Goal: Information Seeking & Learning: Check status

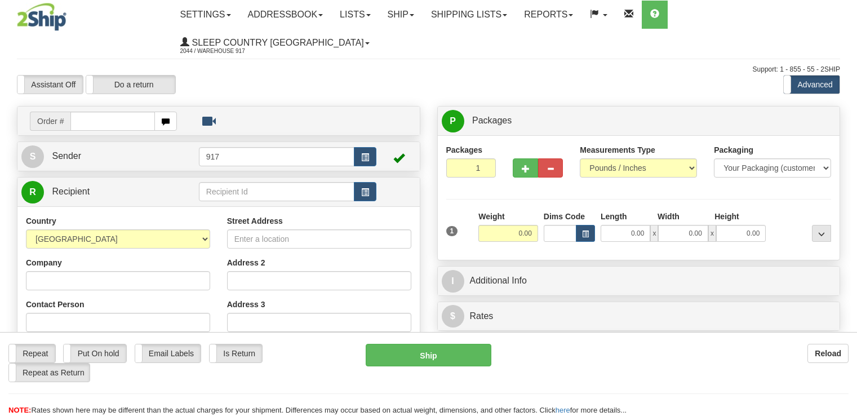
click at [110, 112] on input "text" at bounding box center [112, 121] width 85 height 19
type input "9000I083552"
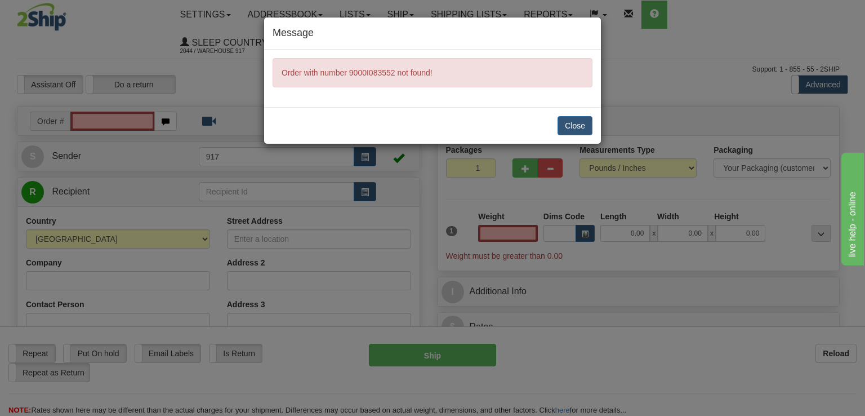
type input "0.00"
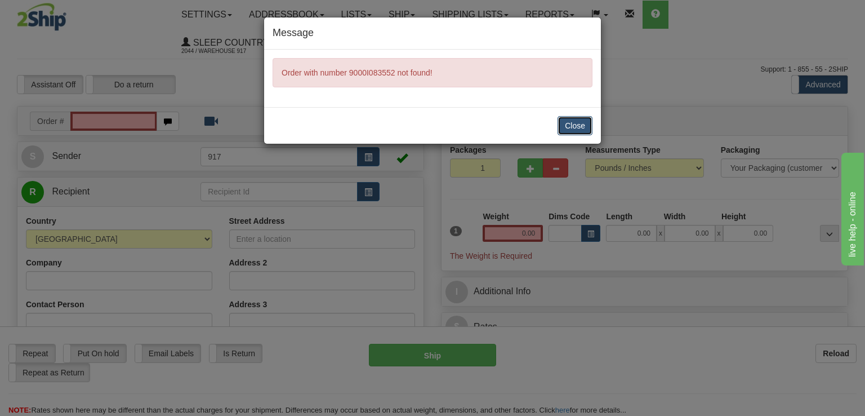
click at [580, 125] on button "Close" at bounding box center [575, 125] width 35 height 19
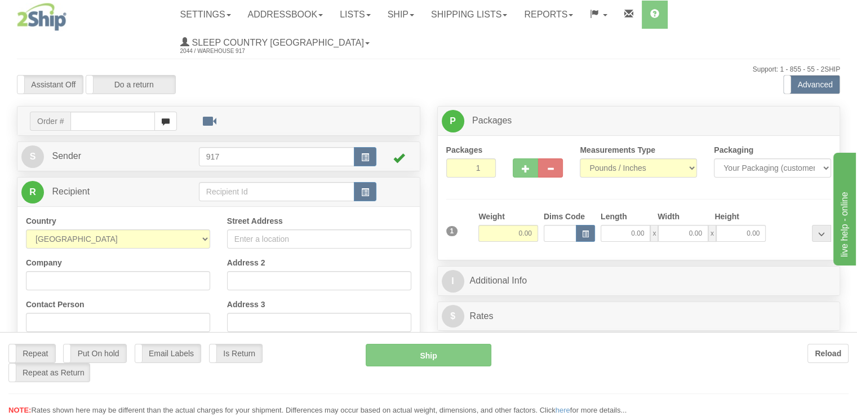
click at [96, 95] on div "Toggle navigation Settings Shipping Preferences Fields Preferences New" at bounding box center [428, 330] width 857 height 661
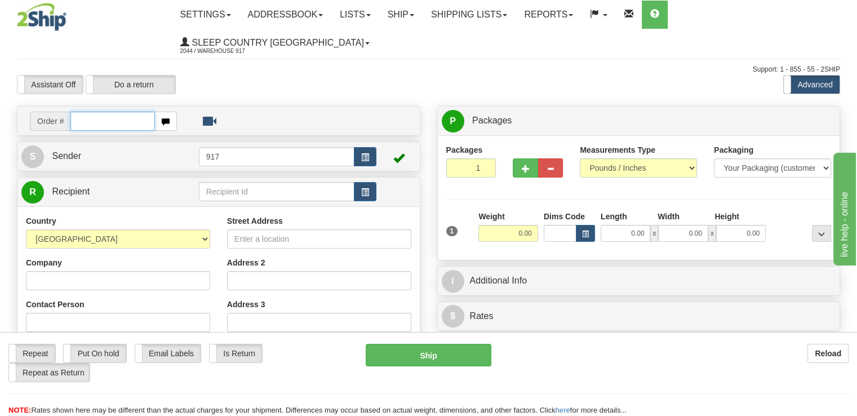
click at [125, 112] on input "text" at bounding box center [112, 121] width 85 height 19
paste input "9000I083552"
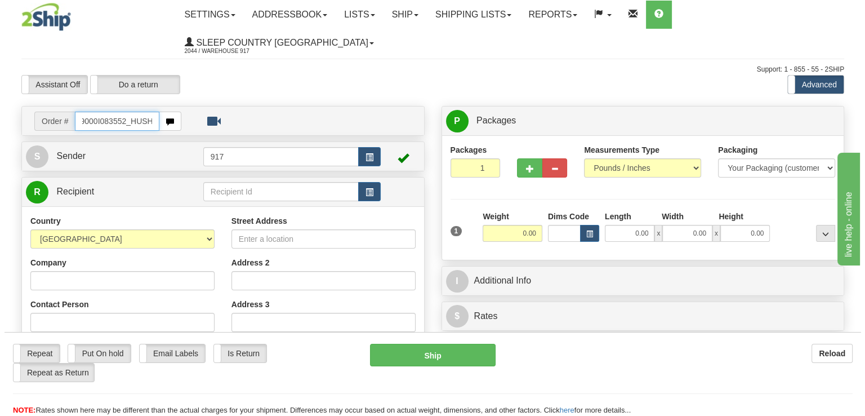
scroll to position [0, 7]
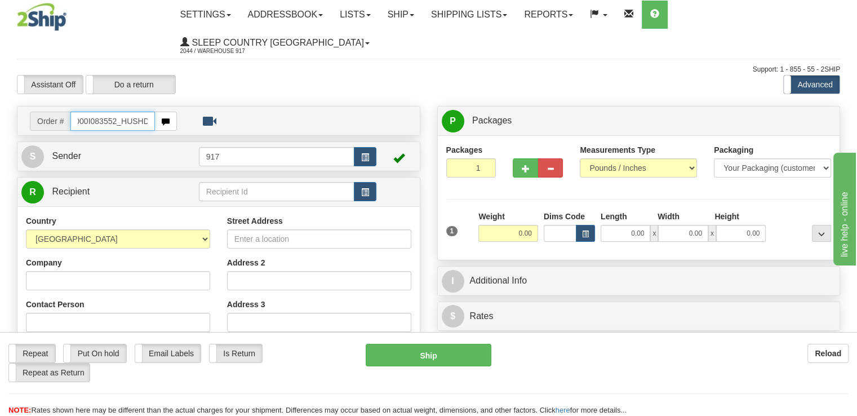
type input "9000I083552_HUSHD"
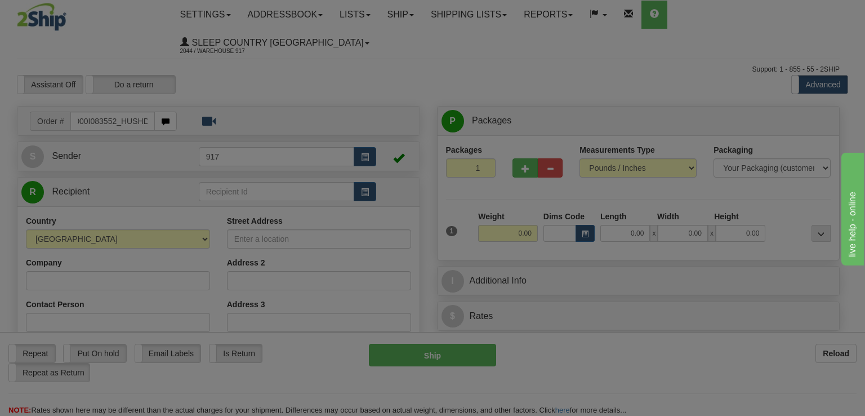
scroll to position [0, 0]
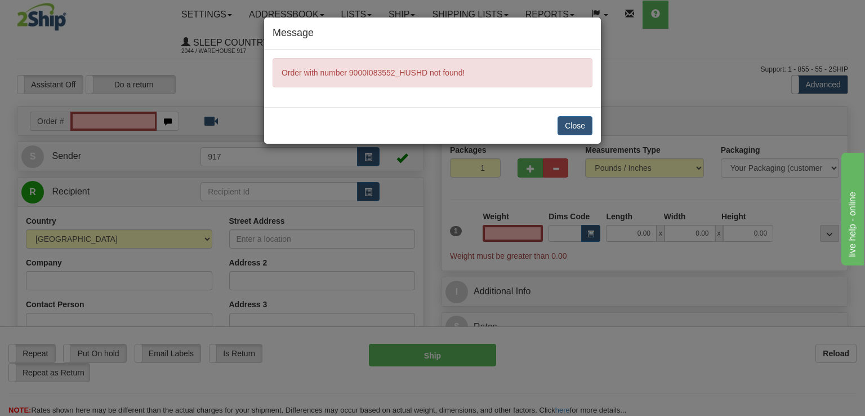
type input "0.00"
click at [574, 126] on button "Close" at bounding box center [575, 125] width 35 height 19
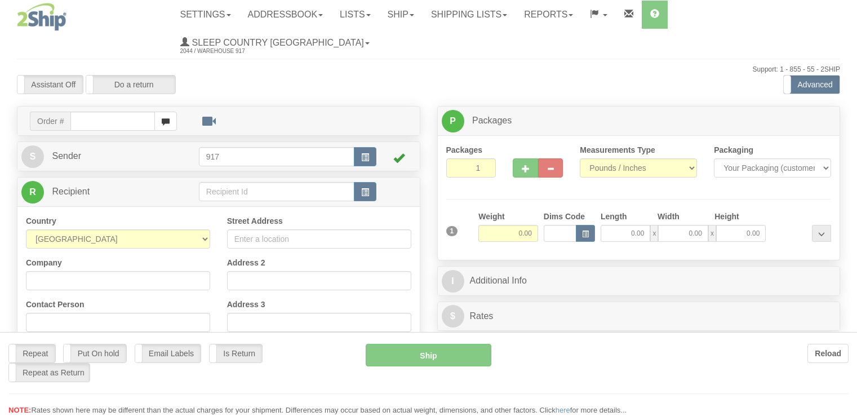
click at [90, 95] on div at bounding box center [428, 208] width 857 height 416
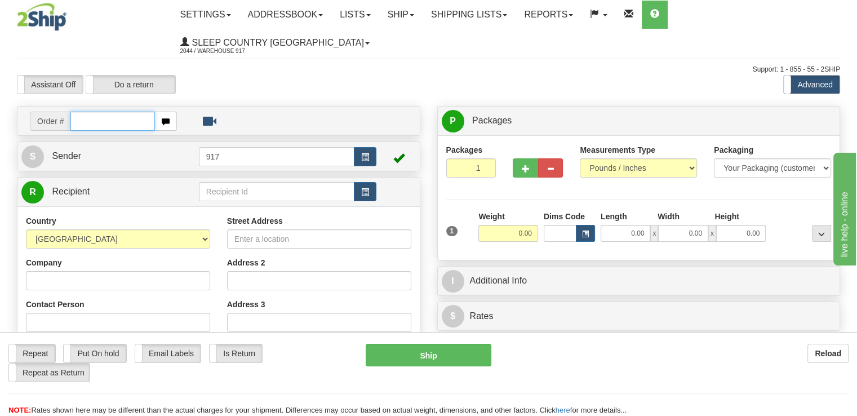
click at [114, 112] on input "text" at bounding box center [112, 121] width 85 height 19
paste input "9000I083552"
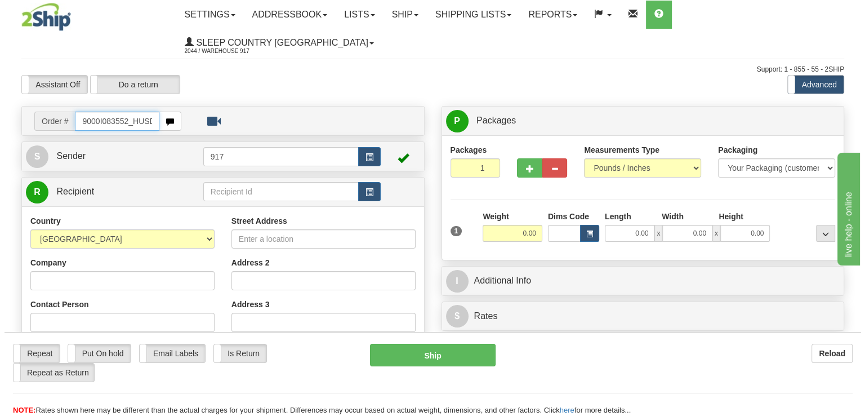
scroll to position [0, 2]
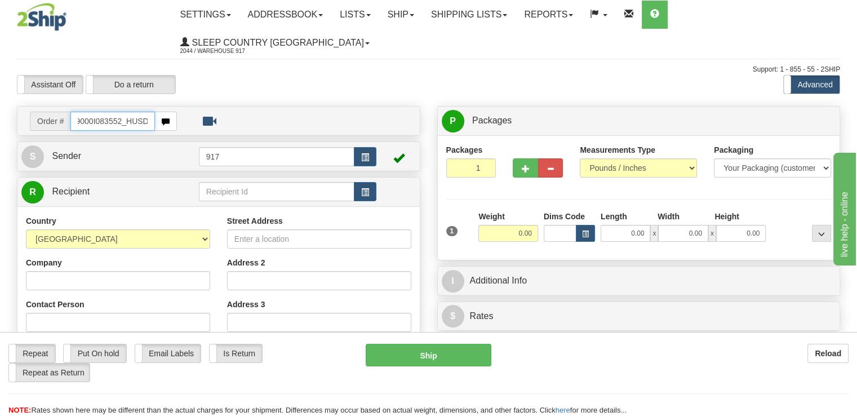
type input "9000I083552_HUSD"
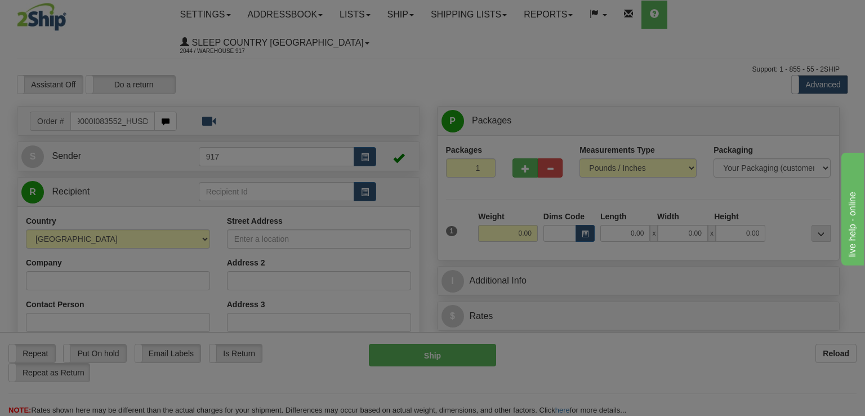
scroll to position [0, 0]
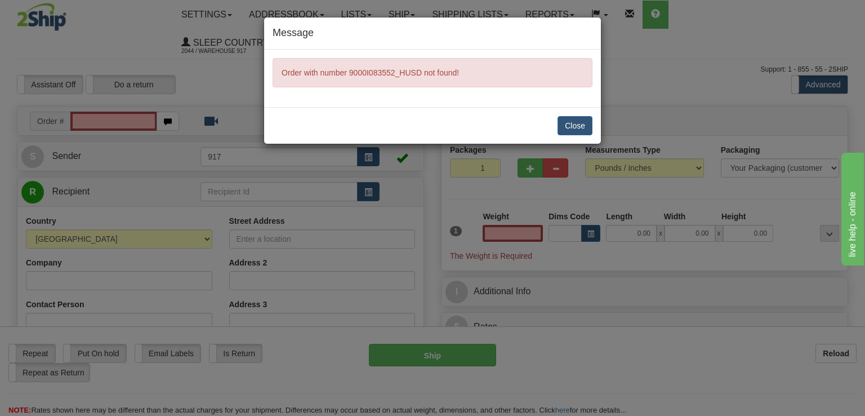
type input "0.00"
drag, startPoint x: 566, startPoint y: 129, endPoint x: 528, endPoint y: 54, distance: 83.9
click at [566, 128] on button "Close" at bounding box center [575, 125] width 35 height 19
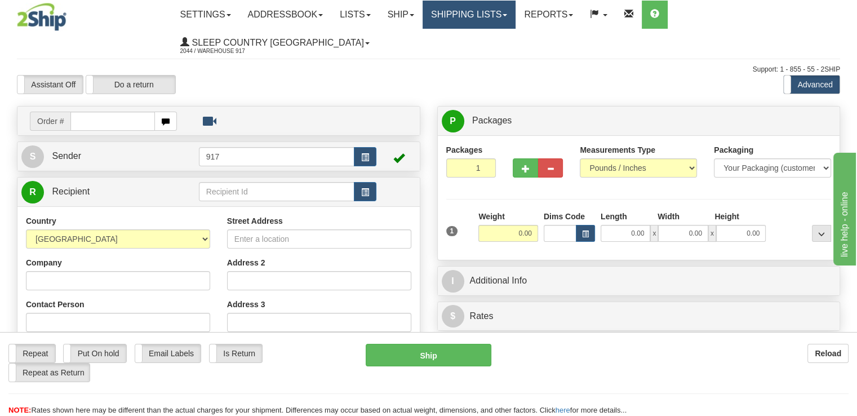
click at [461, 10] on link "Shipping lists" at bounding box center [469, 15] width 93 height 28
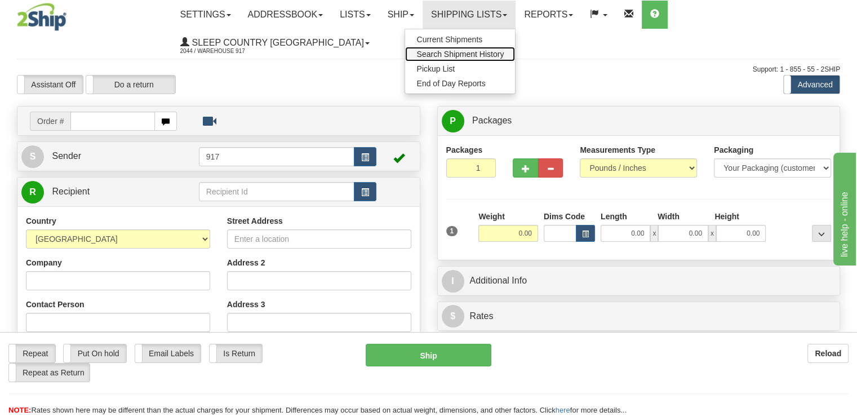
click at [486, 50] on span "Search Shipment History" at bounding box center [459, 54] width 87 height 9
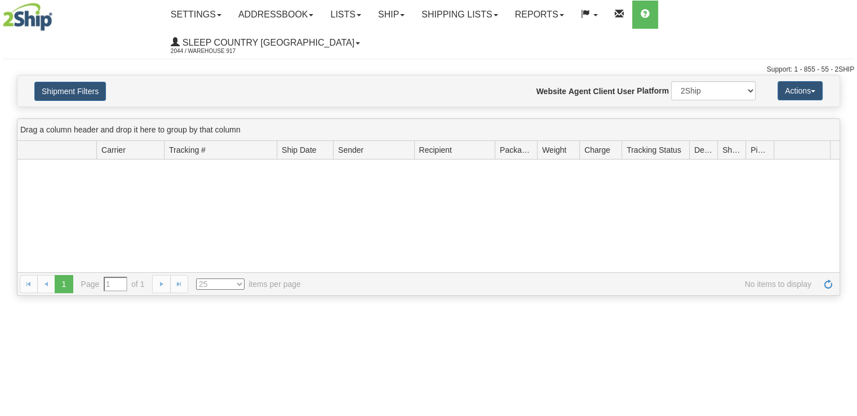
type input "From 09/14/2025 To 09/15/2025"
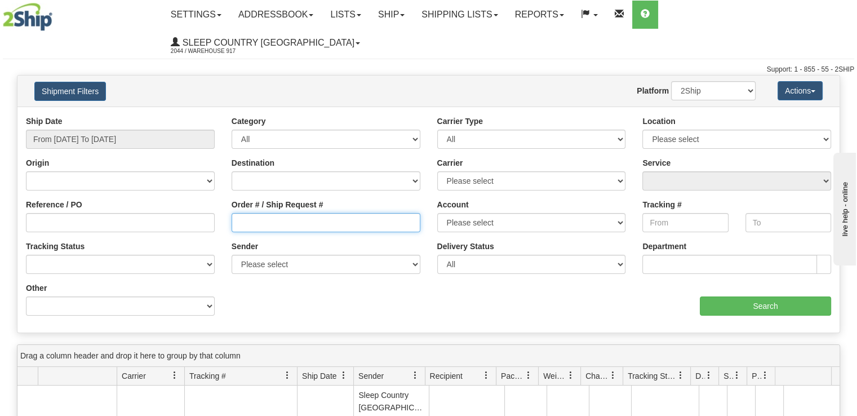
click at [288, 213] on input "Order # / Ship Request #" at bounding box center [326, 222] width 189 height 19
paste input "9000I083552"
type input "9000I083552"
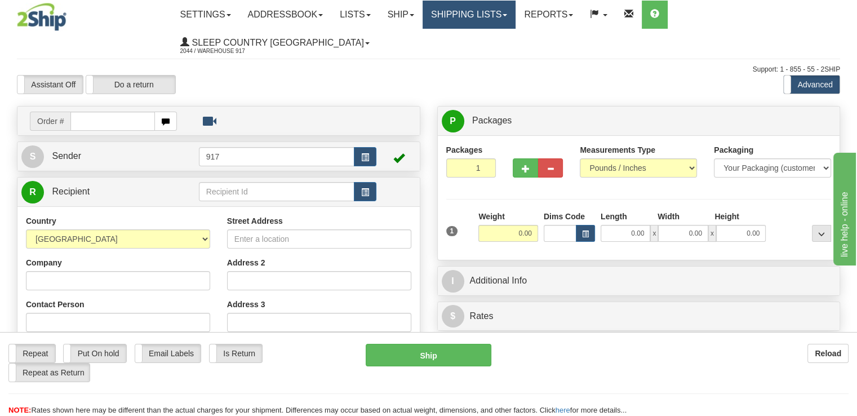
click at [496, 16] on div "Toggle navigation Settings Shipping Preferences Fields Preferences New" at bounding box center [428, 330] width 857 height 661
click at [491, 16] on link "Shipping lists" at bounding box center [469, 15] width 93 height 28
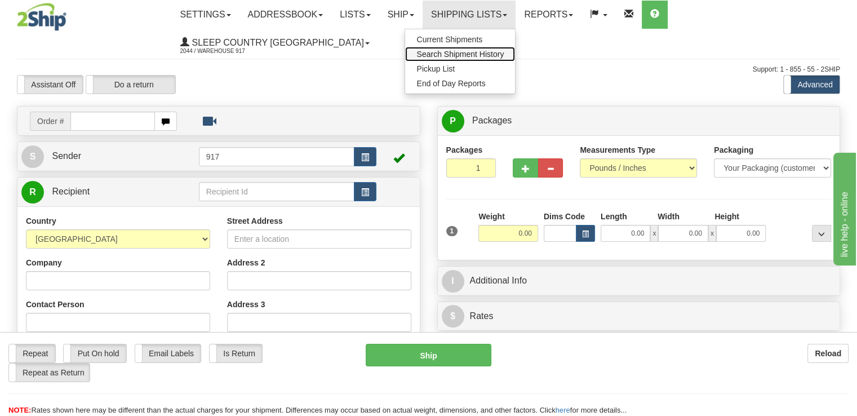
click at [495, 53] on span "Search Shipment History" at bounding box center [459, 54] width 87 height 9
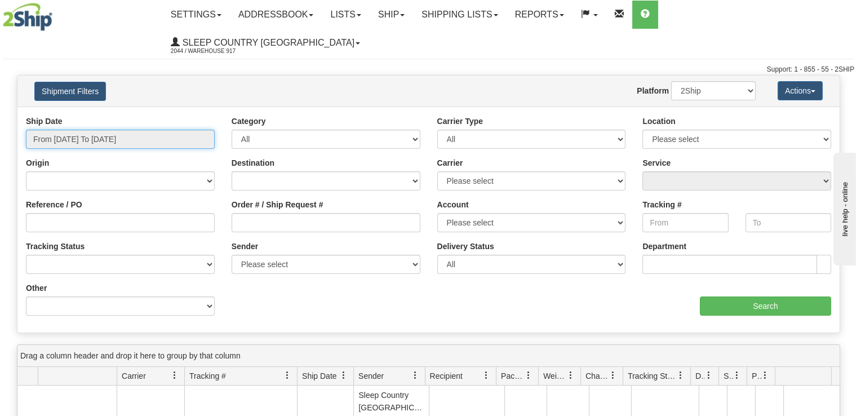
click at [136, 130] on input "From [DATE] To [DATE]" at bounding box center [120, 139] width 189 height 19
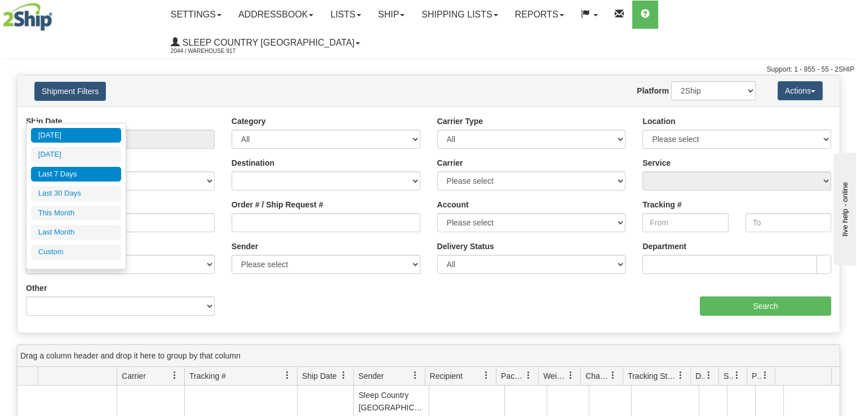
click at [91, 174] on li "Last 7 Days" at bounding box center [76, 174] width 90 height 15
type input "From [DATE] To [DATE]"
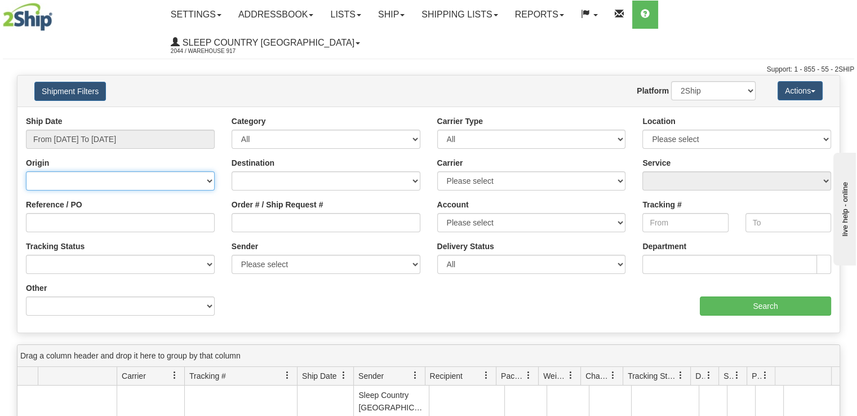
click at [122, 171] on select "Canada United States Mexico Puerto Rico Romania Australia New Zealand SouthAfri…" at bounding box center [120, 180] width 189 height 19
select select "CA"
click at [26, 171] on select "Canada United States Mexico Puerto Rico Romania Australia New Zealand SouthAfri…" at bounding box center [120, 180] width 189 height 19
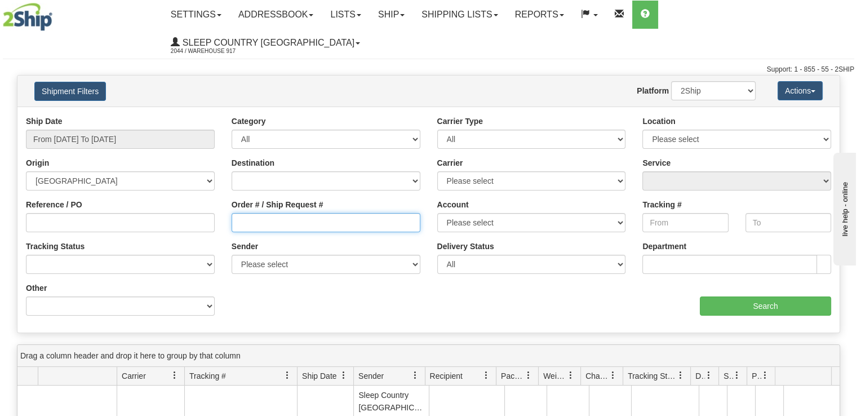
click at [311, 213] on input "Order # / Ship Request #" at bounding box center [326, 222] width 189 height 19
click at [715, 255] on input "text" at bounding box center [729, 264] width 175 height 19
click at [360, 213] on input "Order # / Ship Request #" at bounding box center [326, 222] width 189 height 19
paste input "9000I083552"
type input "9000I083552"
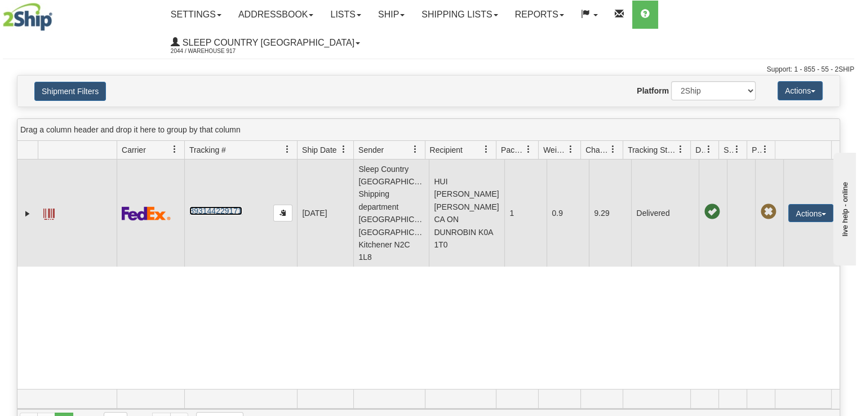
click at [223, 206] on link "393144229171" at bounding box center [215, 210] width 52 height 9
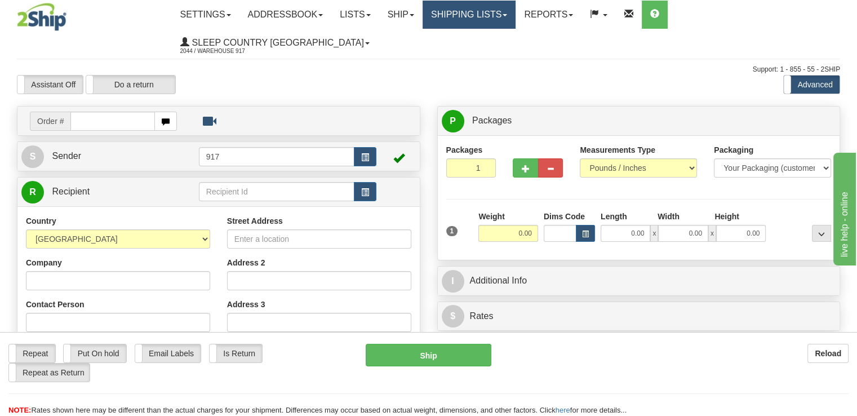
click at [451, 10] on link "Shipping lists" at bounding box center [469, 15] width 93 height 28
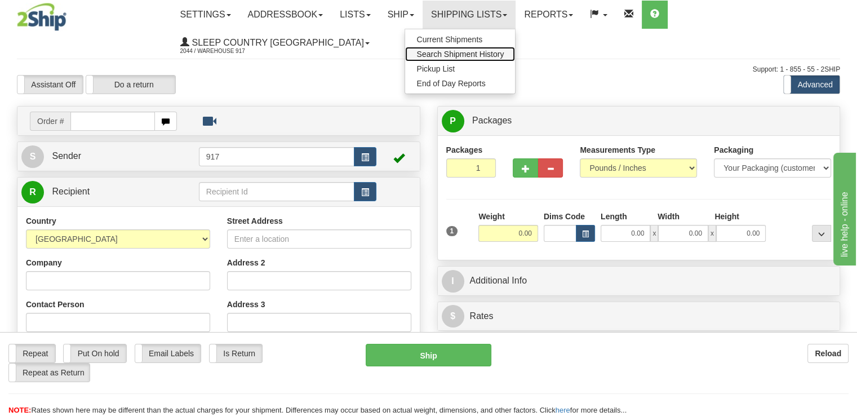
click at [487, 52] on span "Search Shipment History" at bounding box center [459, 54] width 87 height 9
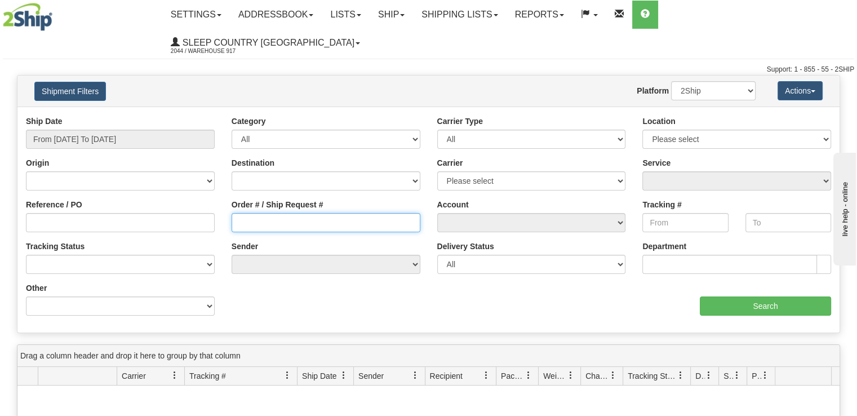
click at [285, 213] on input "Order # / Ship Request #" at bounding box center [326, 222] width 189 height 19
paste input "9000I083552"
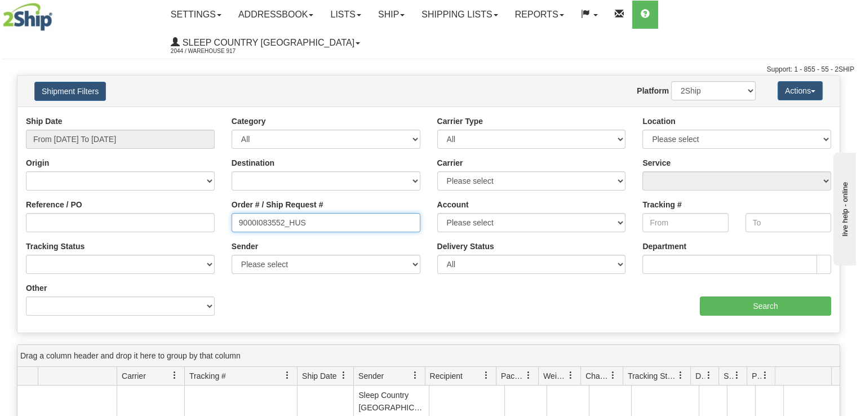
type input "9000I083552_HUS"
